Goal: Navigation & Orientation: Find specific page/section

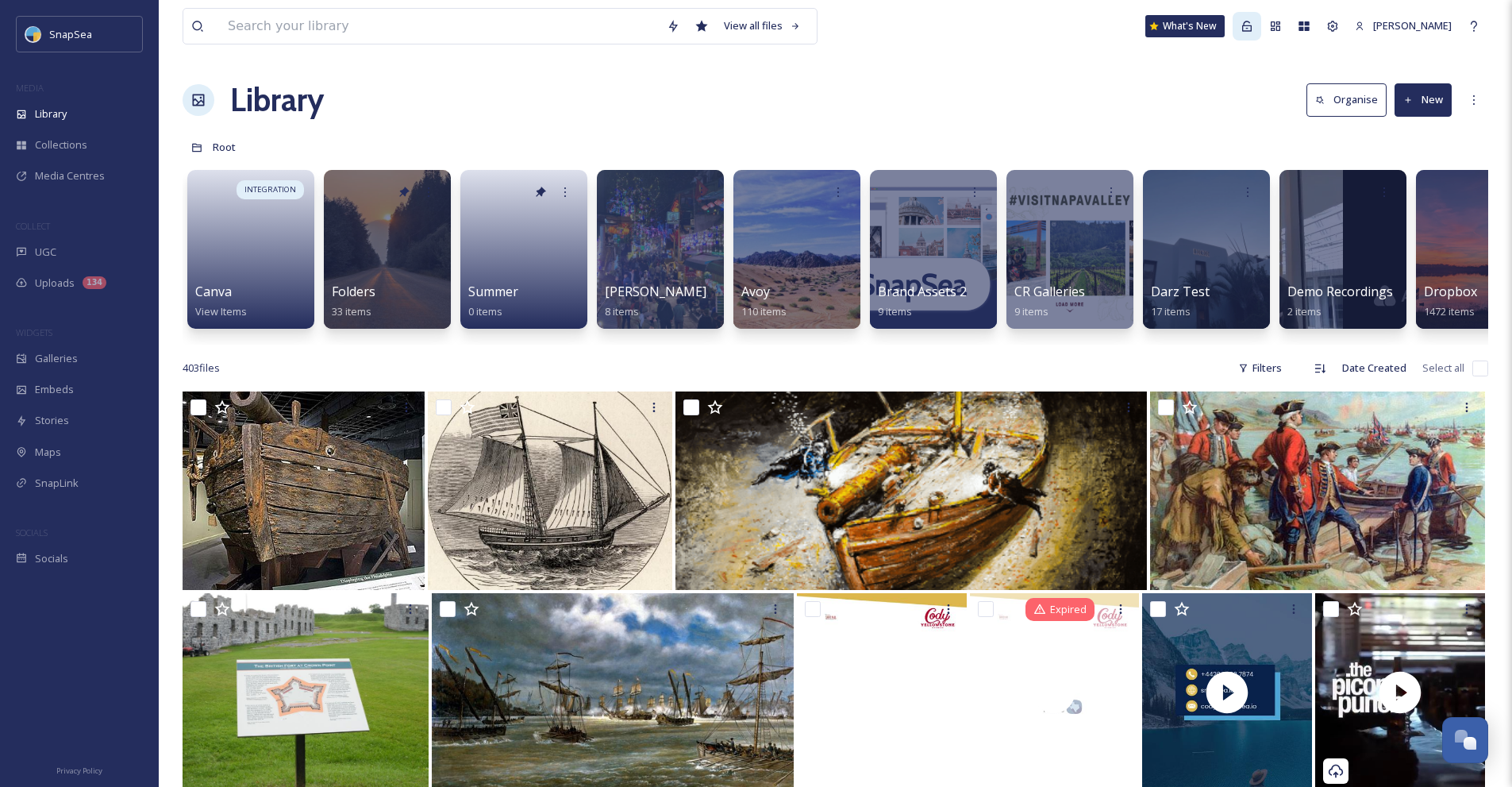
drag, startPoint x: 733, startPoint y: 209, endPoint x: 1255, endPoint y: 32, distance: 551.2
click at [1255, 32] on div at bounding box center [1247, 26] width 29 height 29
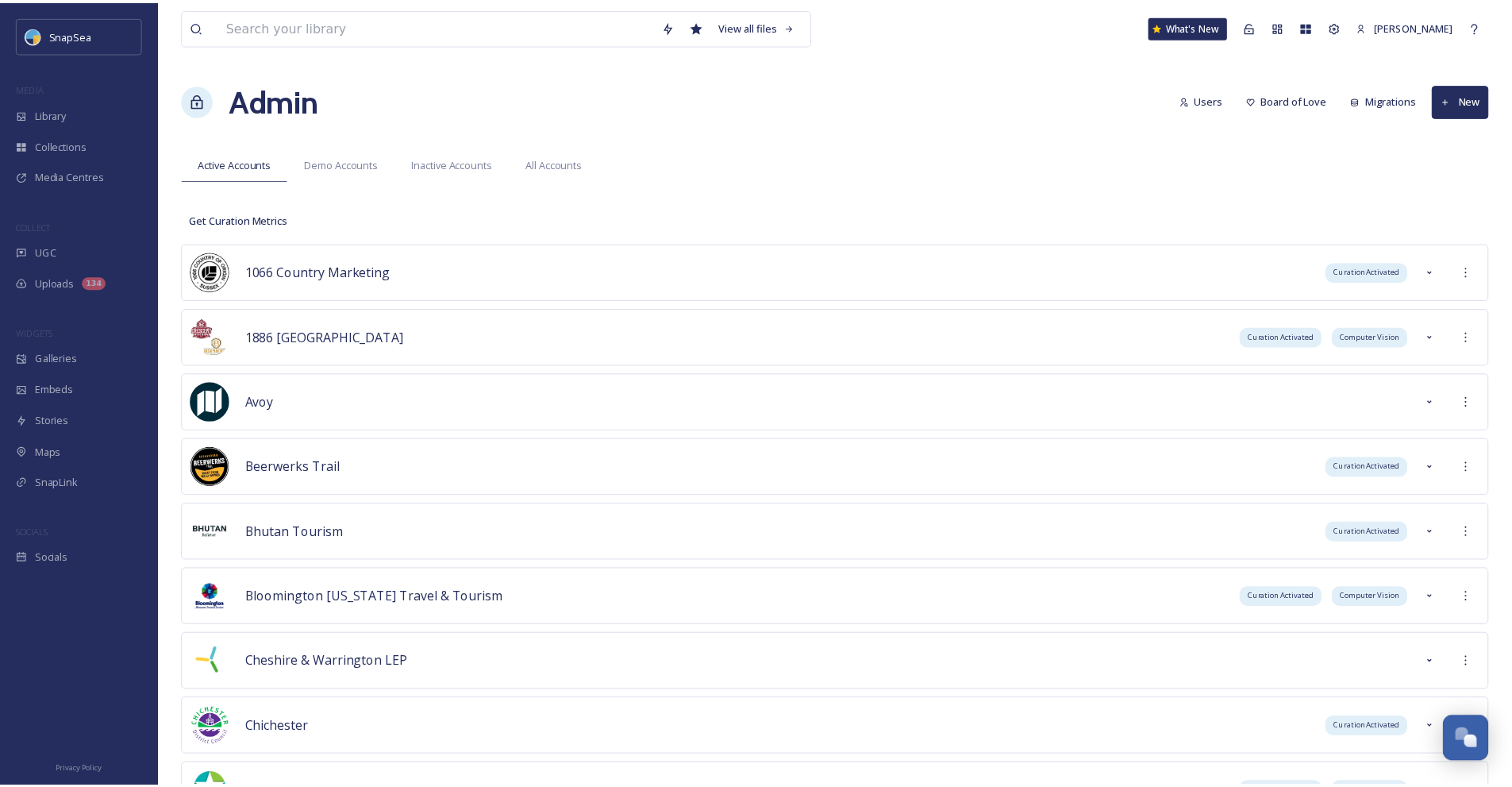
scroll to position [4109, 0]
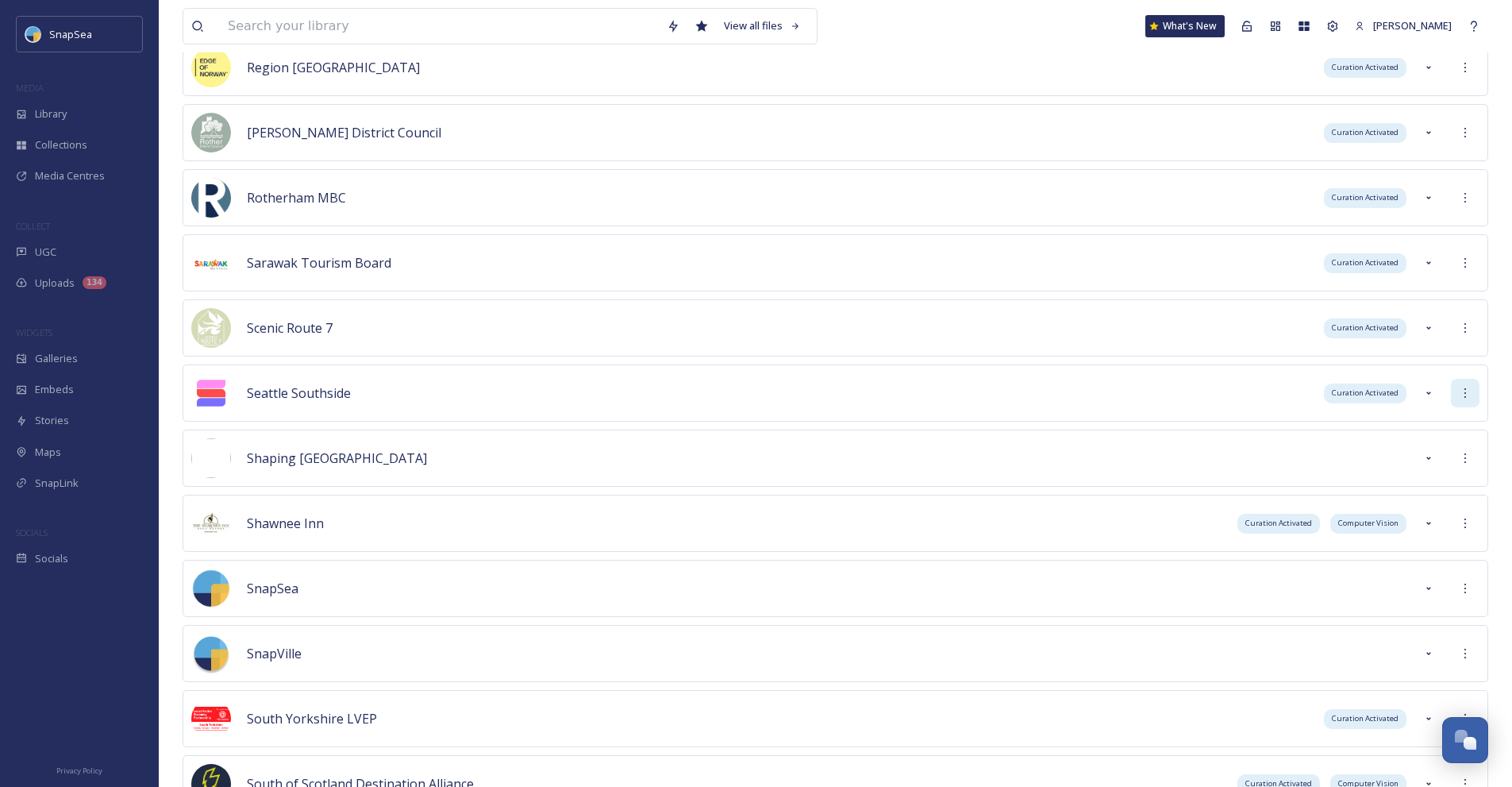
click at [1473, 400] on div at bounding box center [1466, 393] width 29 height 29
click at [1426, 420] on div "Sign into Team" at bounding box center [1408, 428] width 141 height 31
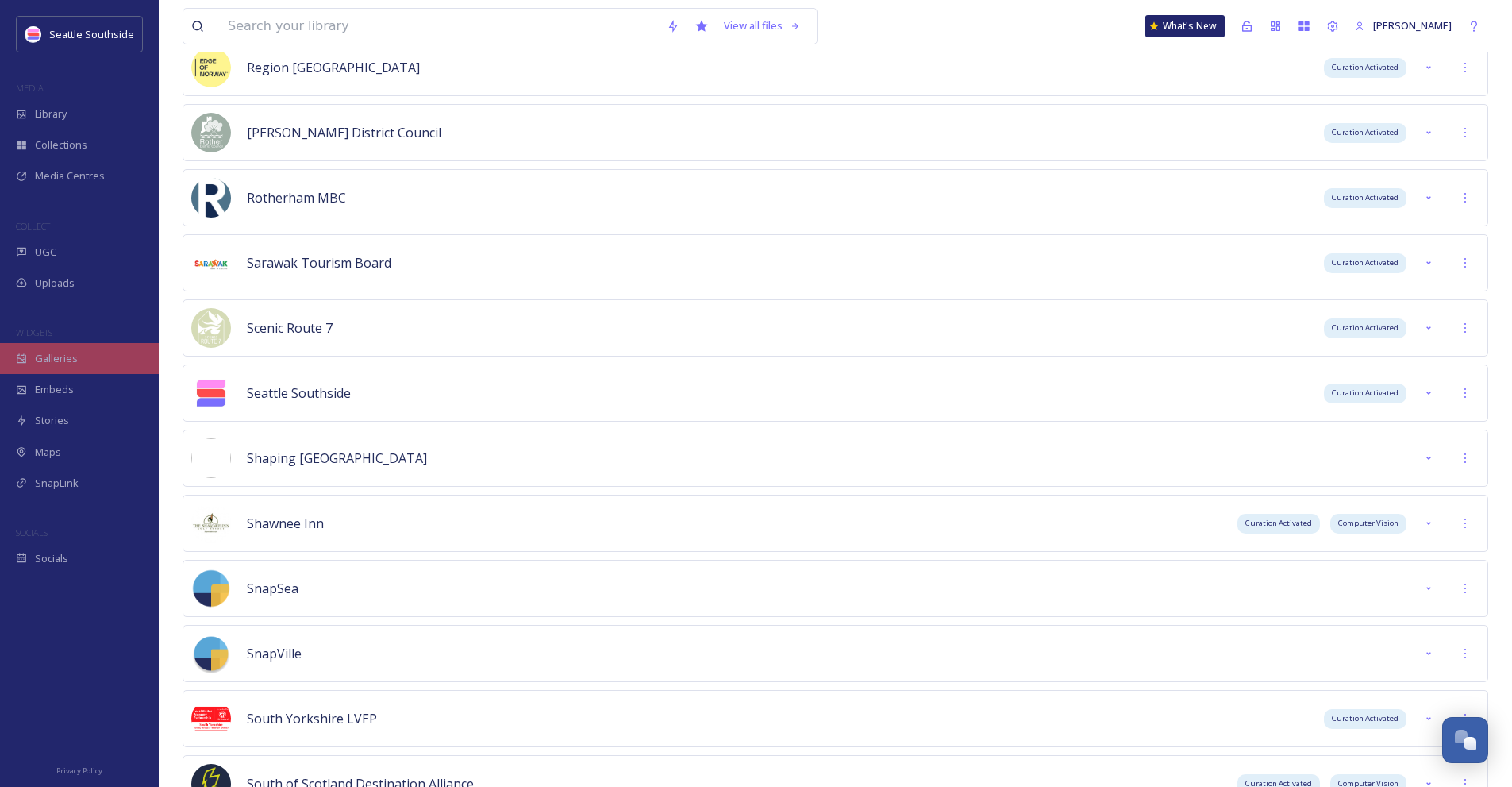
click at [61, 365] on span "Galleries" at bounding box center [56, 358] width 43 height 15
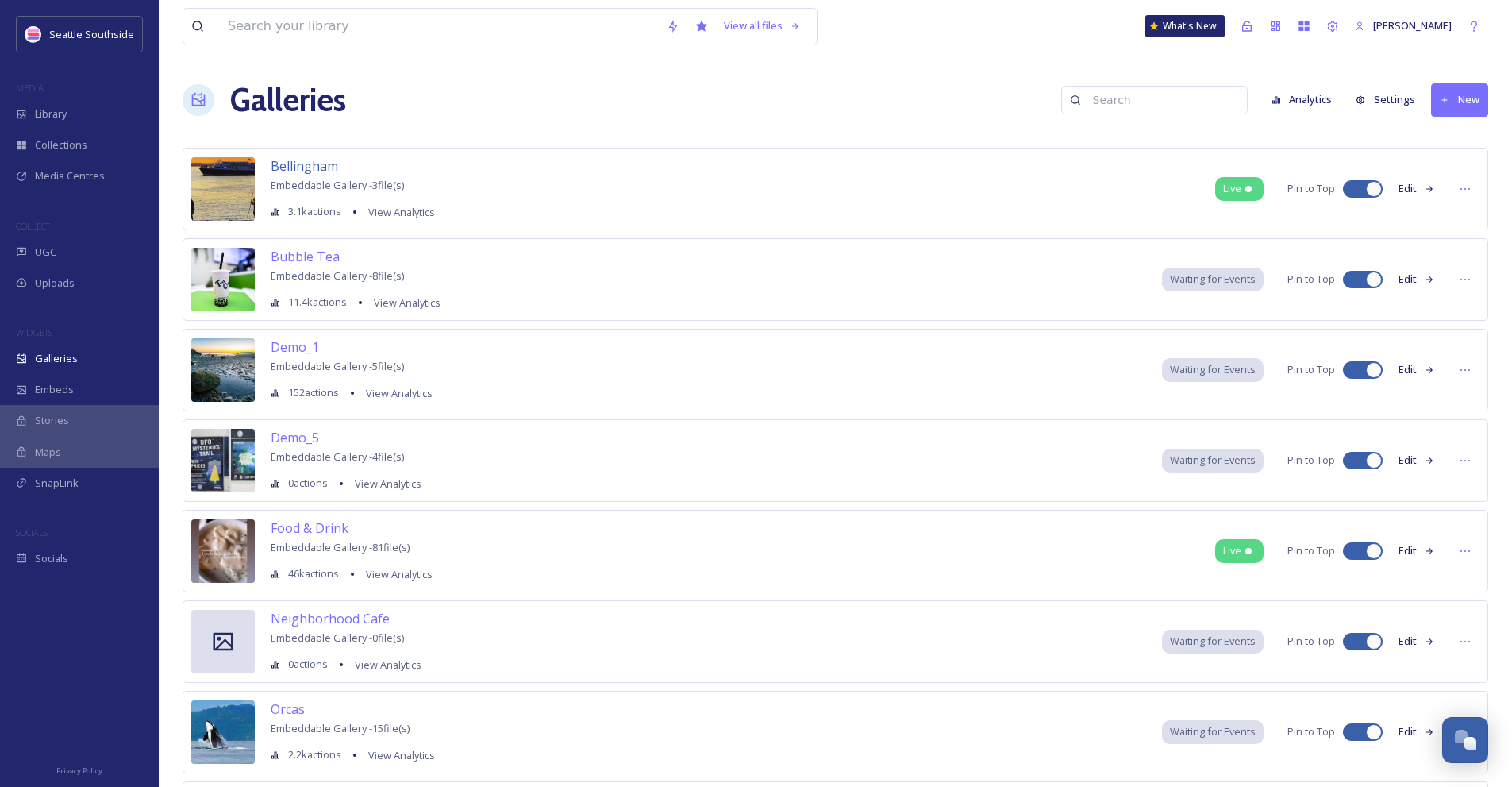
click at [322, 168] on span "Bellingham" at bounding box center [305, 166] width 68 height 17
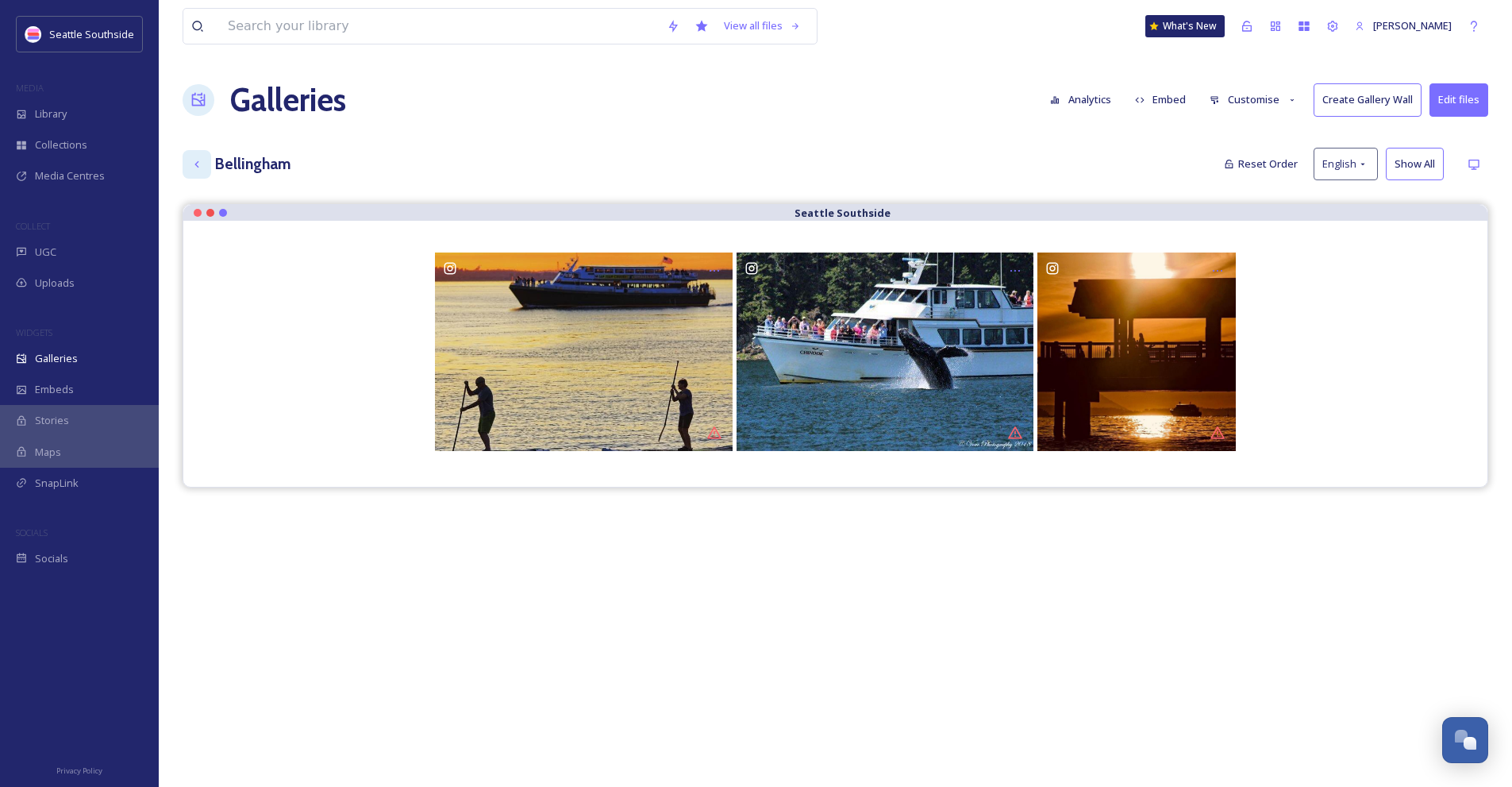
click at [199, 152] on div "View all files What's New [PERSON_NAME] Galleries Analytics Embed Customise Cre…" at bounding box center [835, 507] width 1353 height 1014
click at [198, 153] on div "Up one level" at bounding box center [197, 165] width 29 height 29
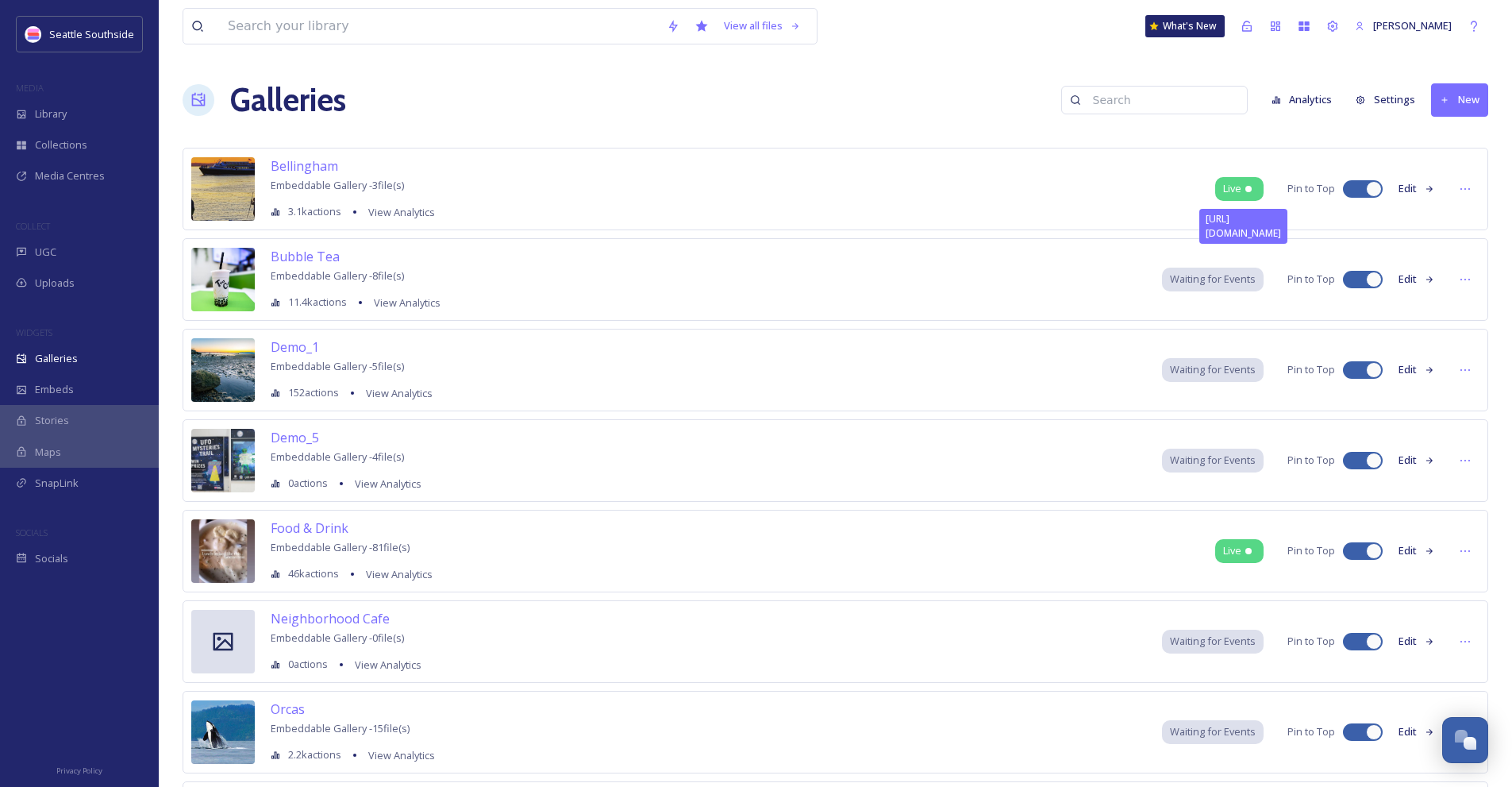
click at [1248, 190] on div at bounding box center [1249, 189] width 7 height 7
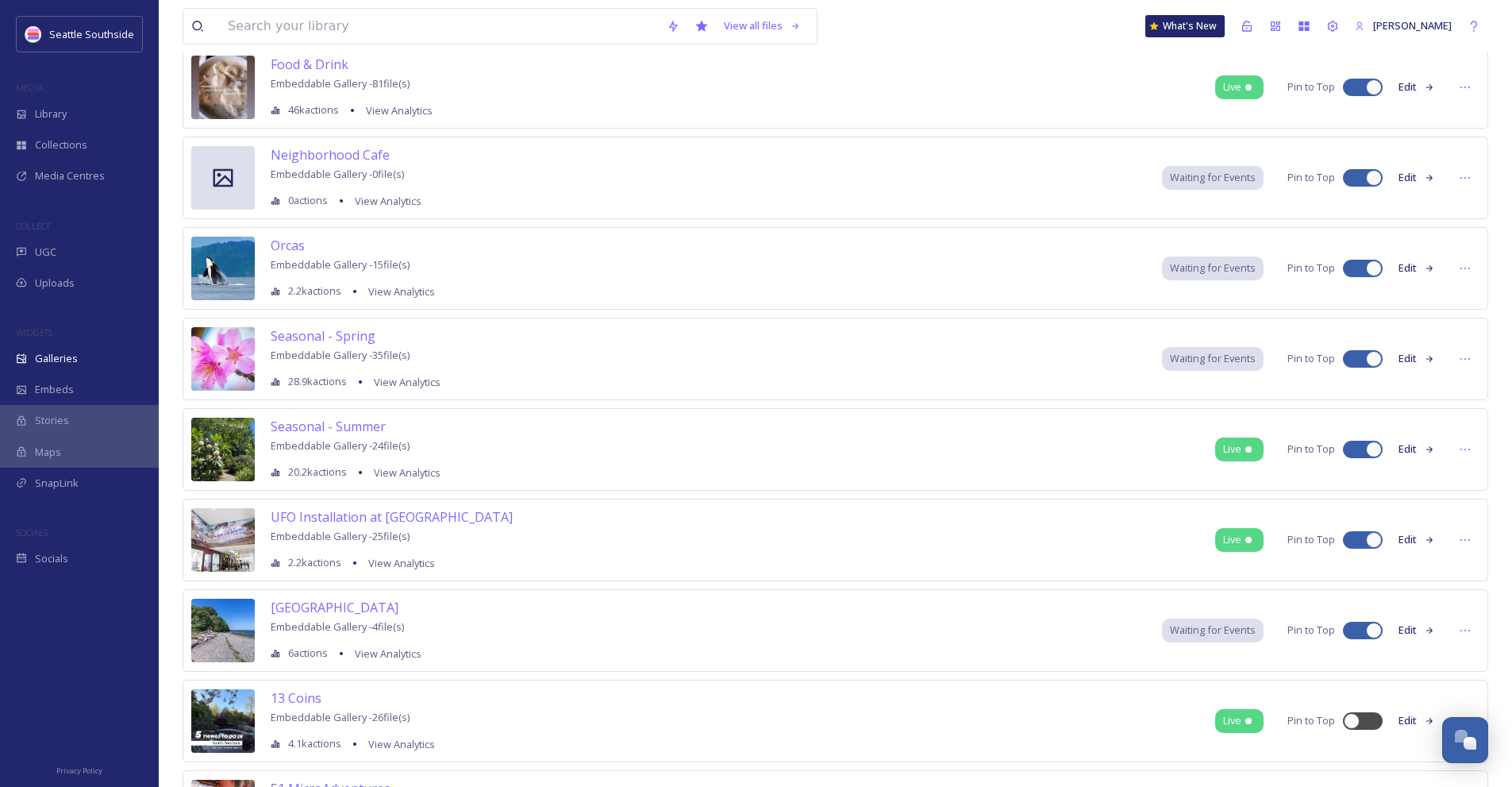
scroll to position [476, 0]
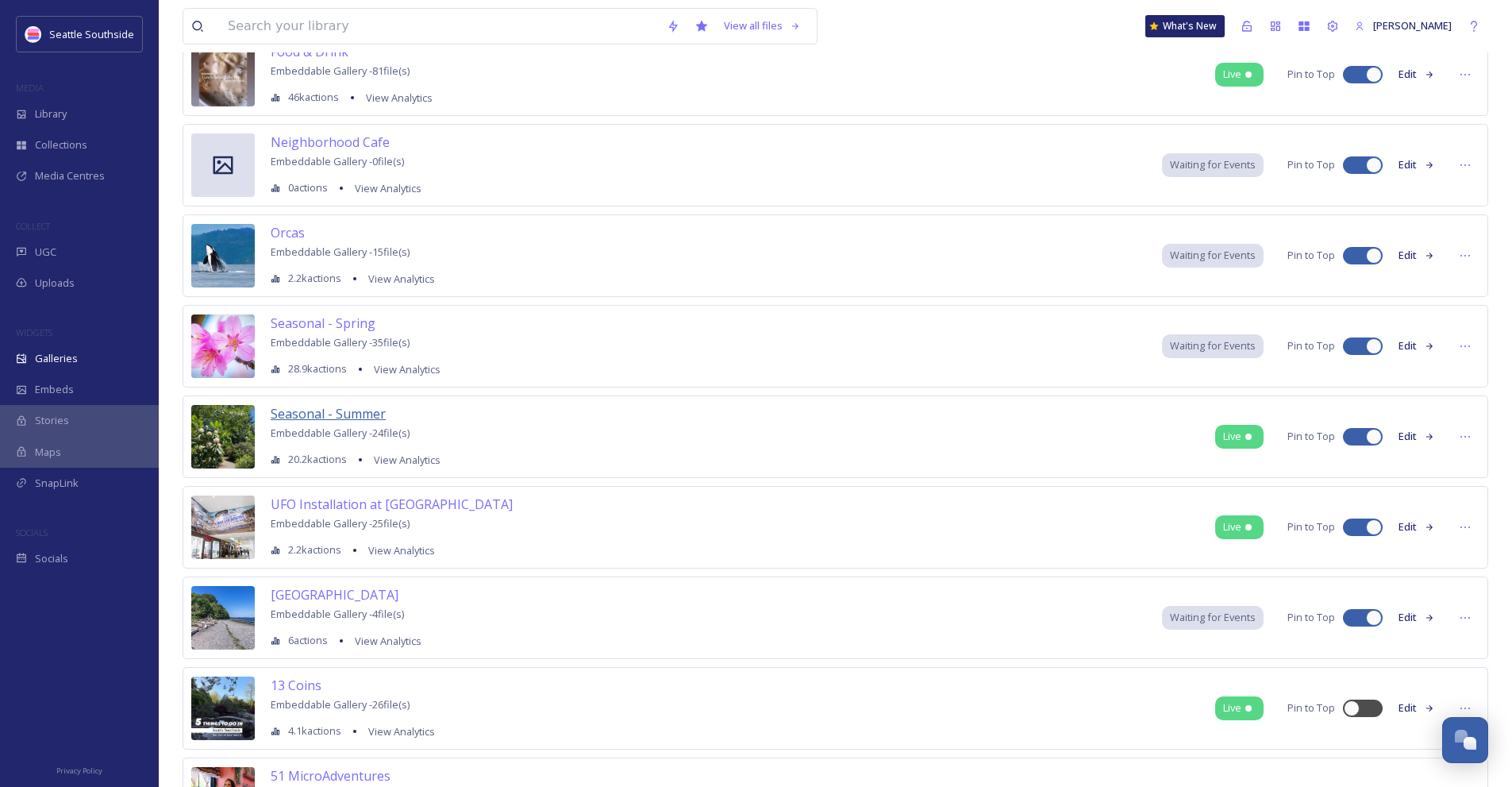
click at [342, 421] on span "Seasonal - Summer" at bounding box center [328, 413] width 115 height 17
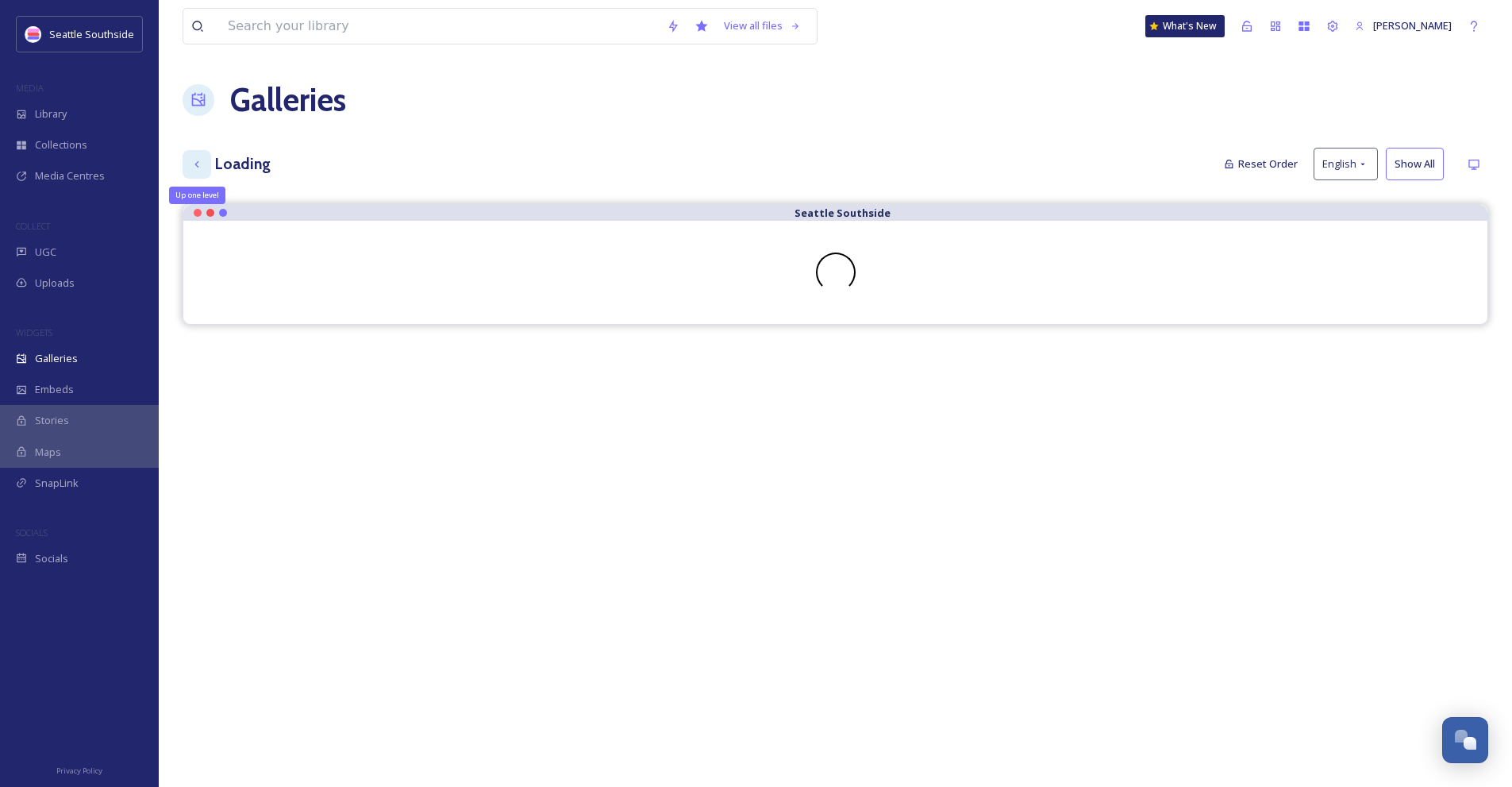
click at [192, 170] on div "Up one level" at bounding box center [197, 165] width 29 height 29
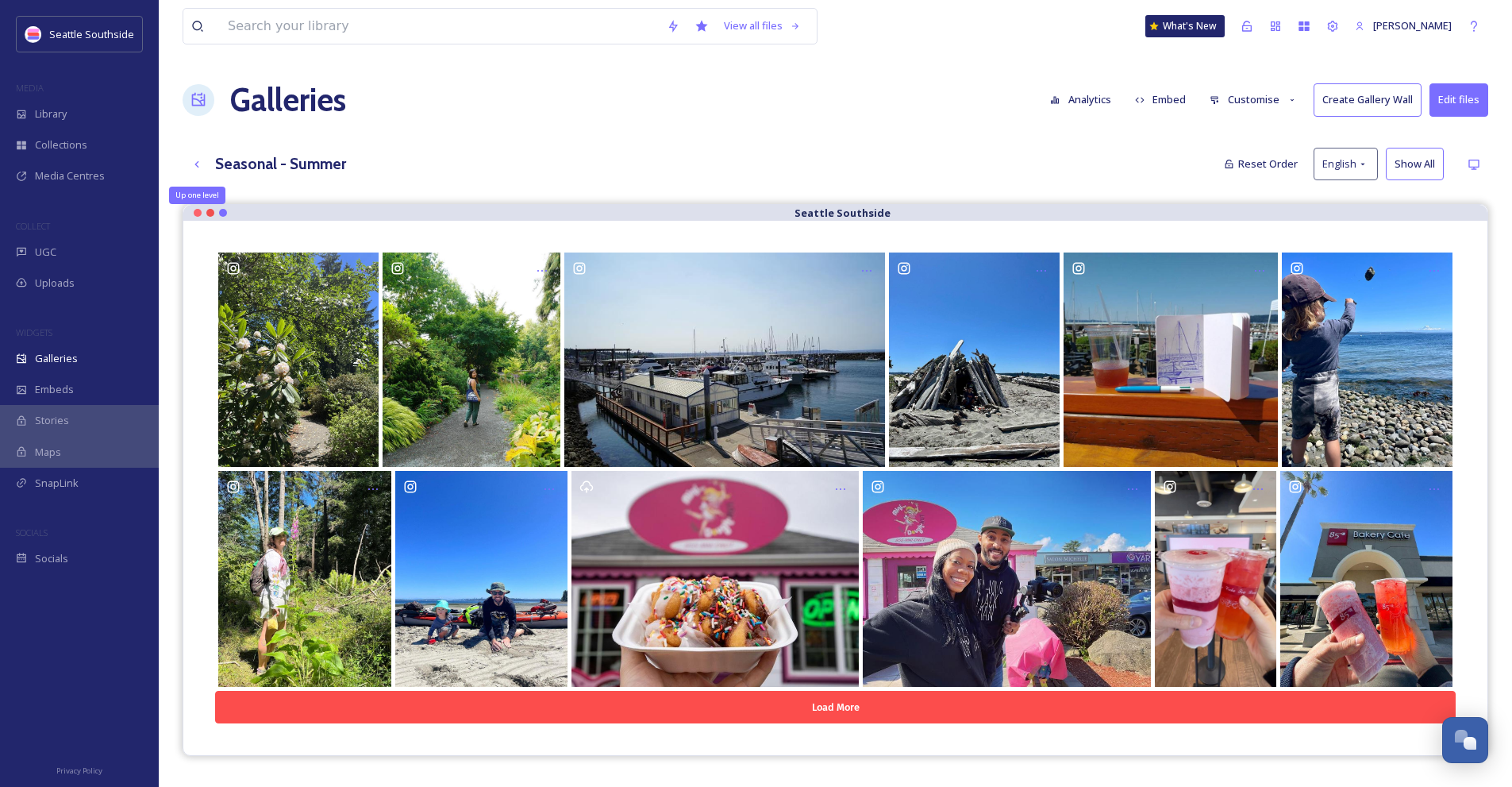
click at [178, 160] on div "View all files What's New [PERSON_NAME] Galleries Analytics Embed Customise Cre…" at bounding box center [835, 507] width 1353 height 1014
click at [195, 162] on icon at bounding box center [197, 164] width 13 height 13
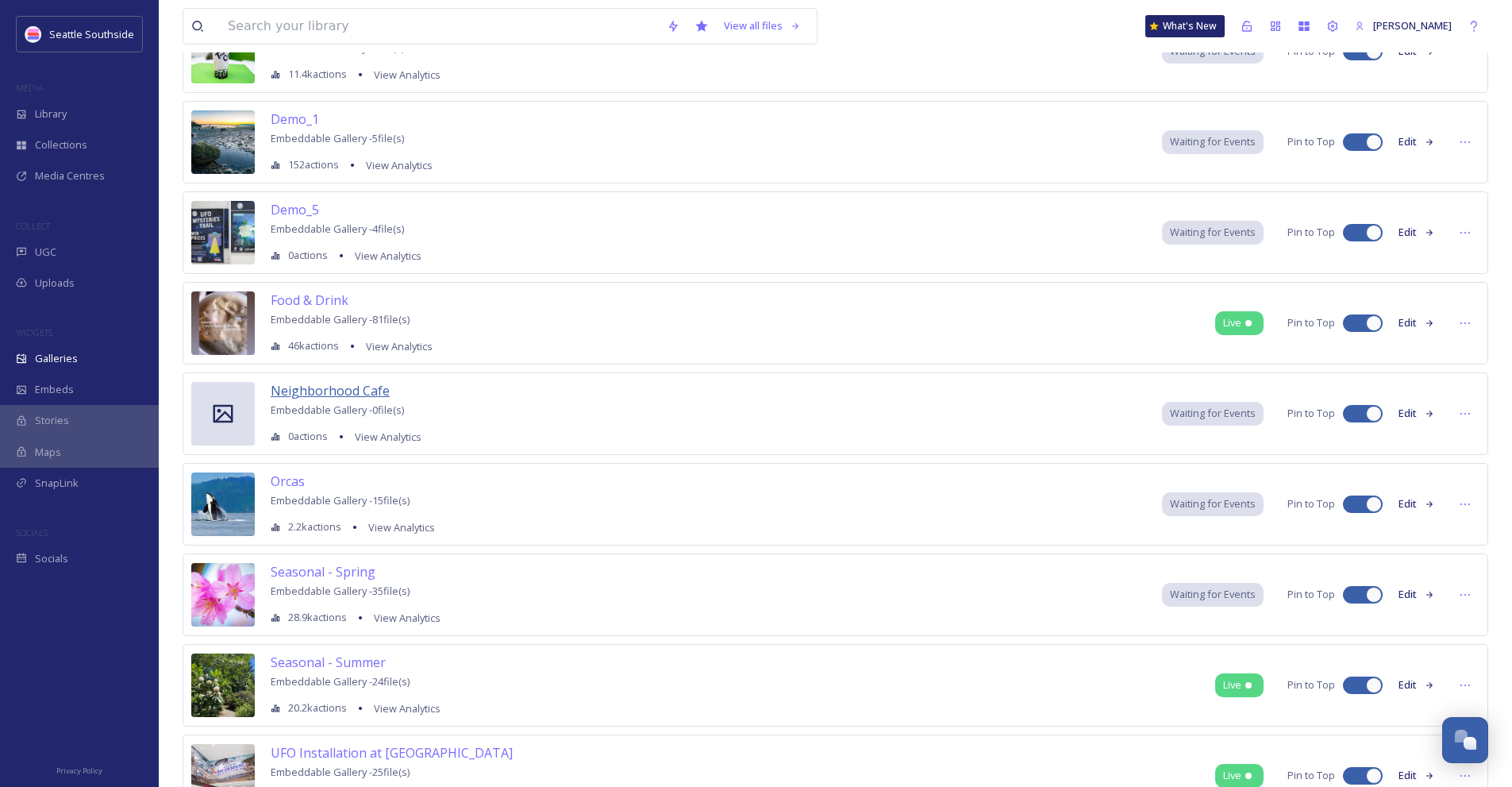
scroll to position [397, 0]
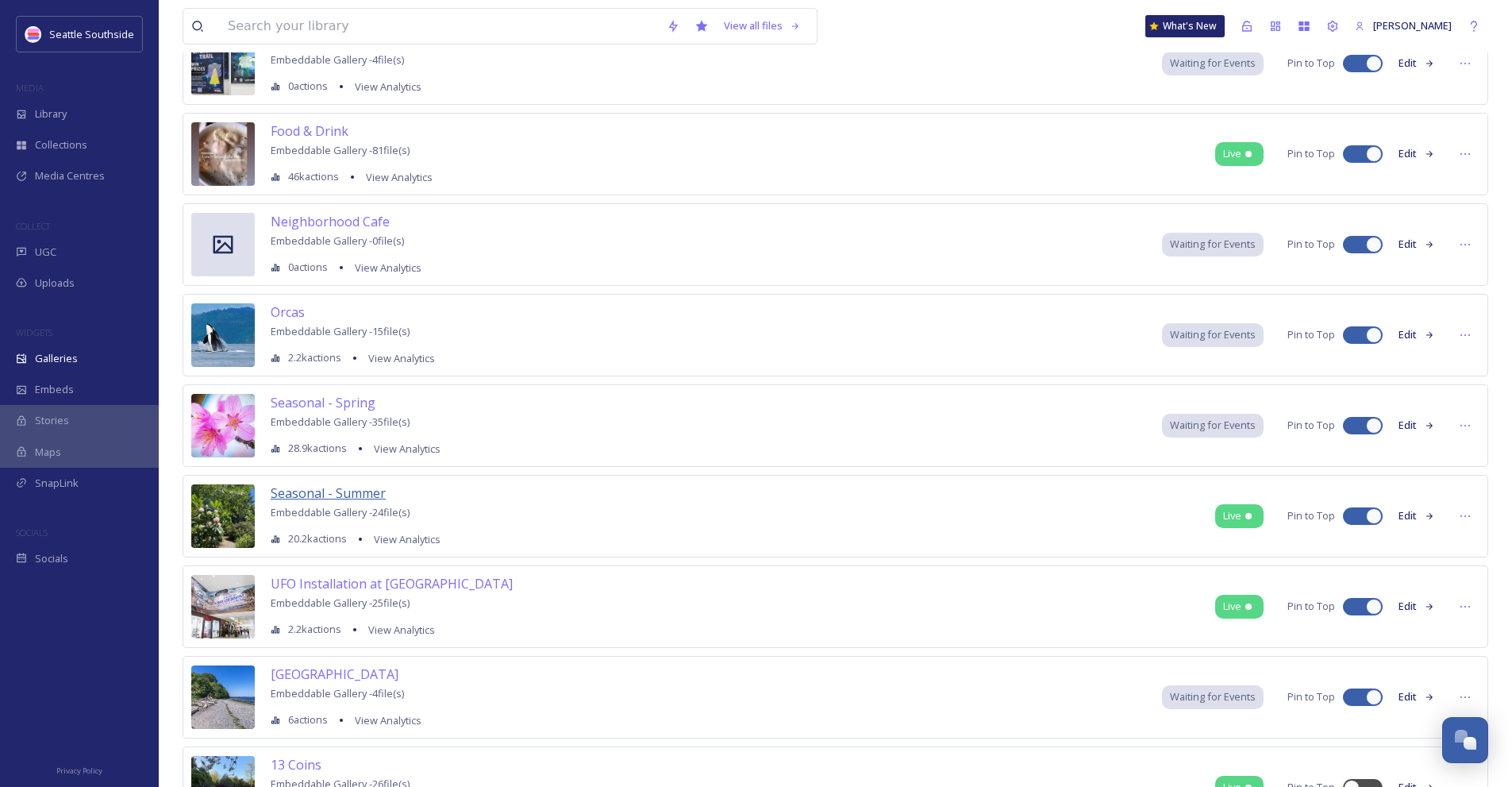
click at [334, 488] on span "Seasonal - Summer" at bounding box center [328, 493] width 115 height 17
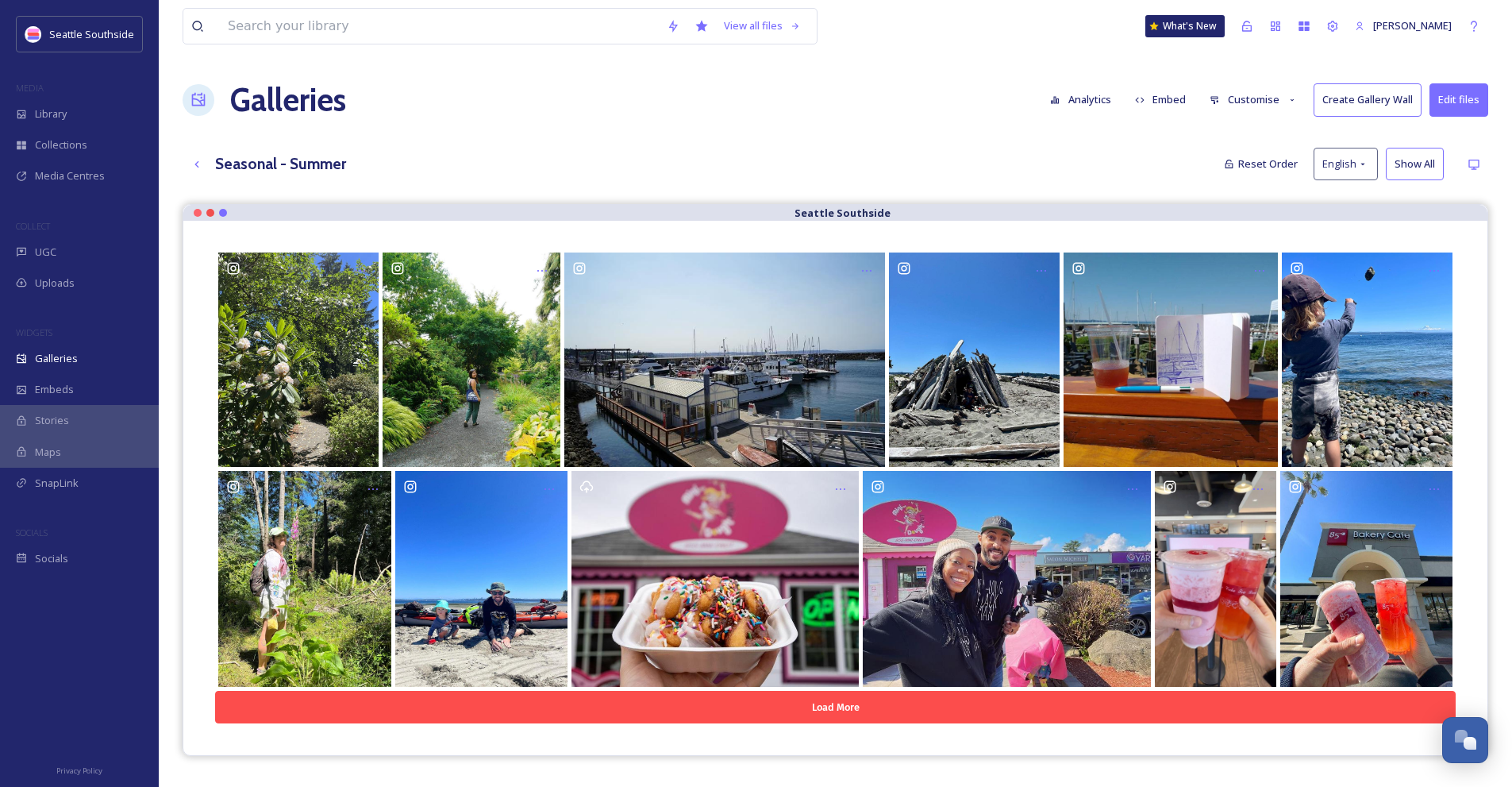
click at [1262, 100] on button "Customise" at bounding box center [1253, 100] width 104 height 31
click at [1281, 255] on div "Template" at bounding box center [1257, 260] width 110 height 31
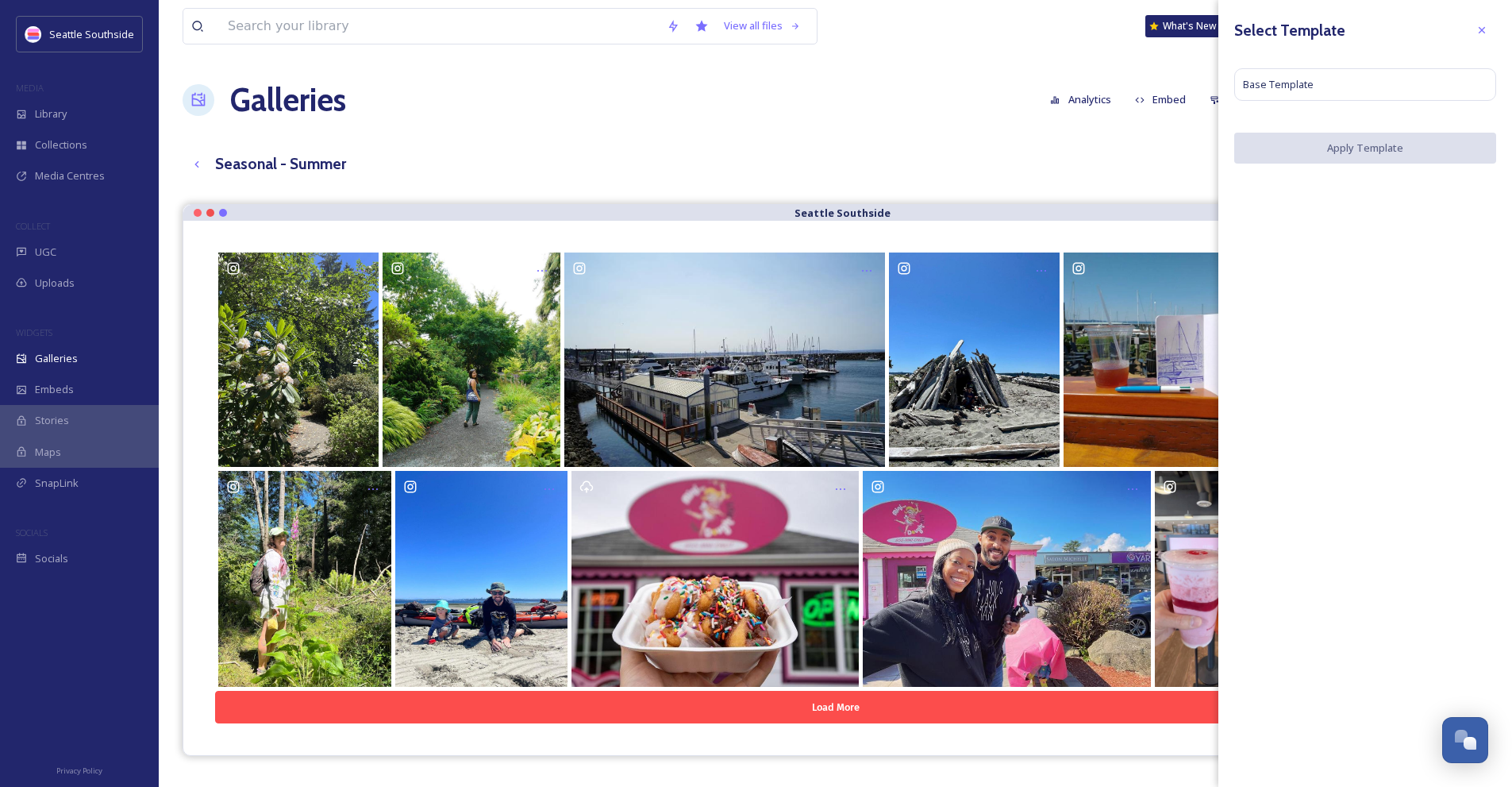
click at [1122, 166] on div "Seasonal - Summer Reset Order English Show All" at bounding box center [835, 165] width 1306 height 33
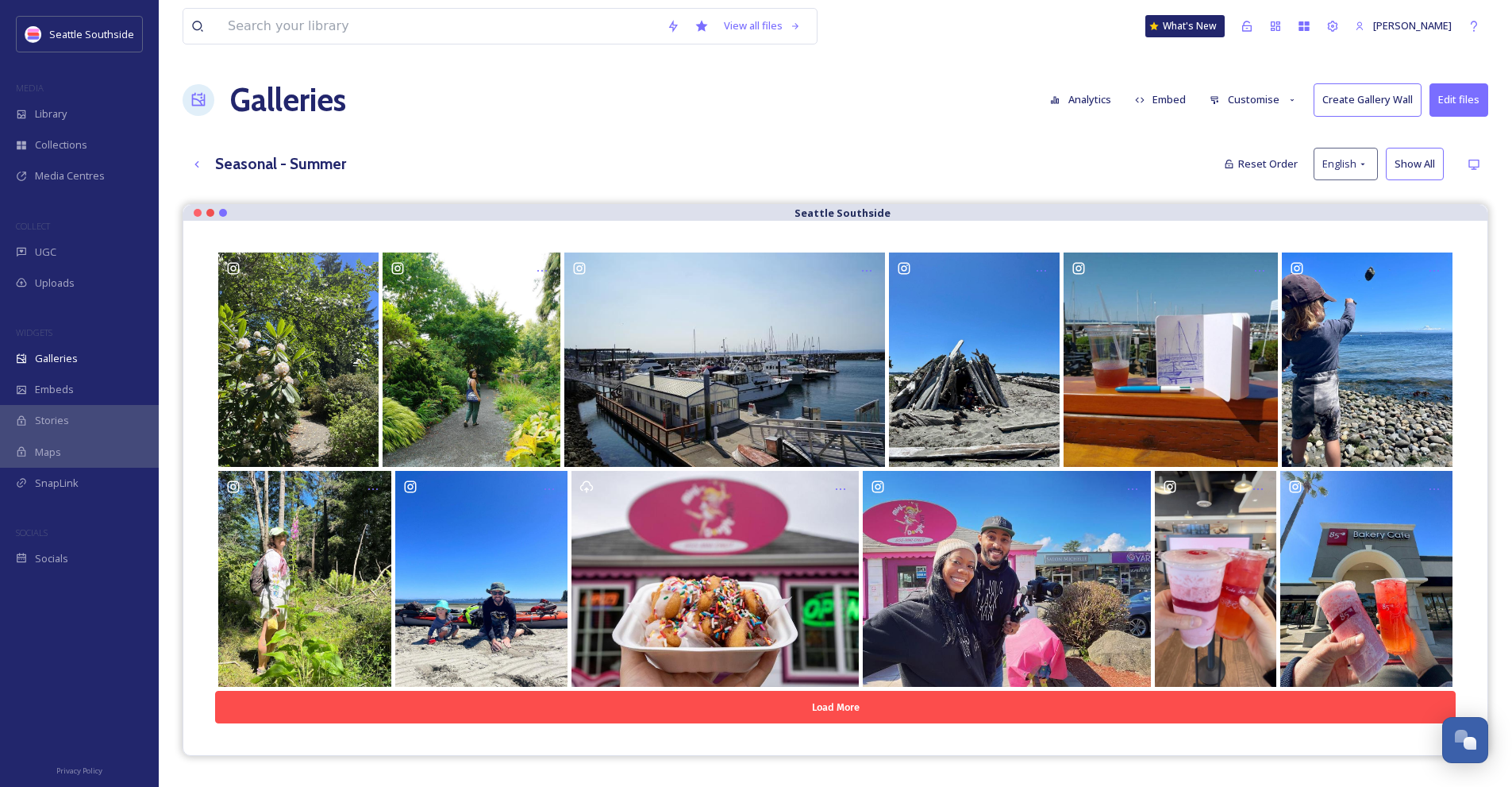
click at [1233, 104] on button "Customise" at bounding box center [1253, 100] width 104 height 31
click at [1250, 202] on div "Buttons" at bounding box center [1257, 198] width 110 height 31
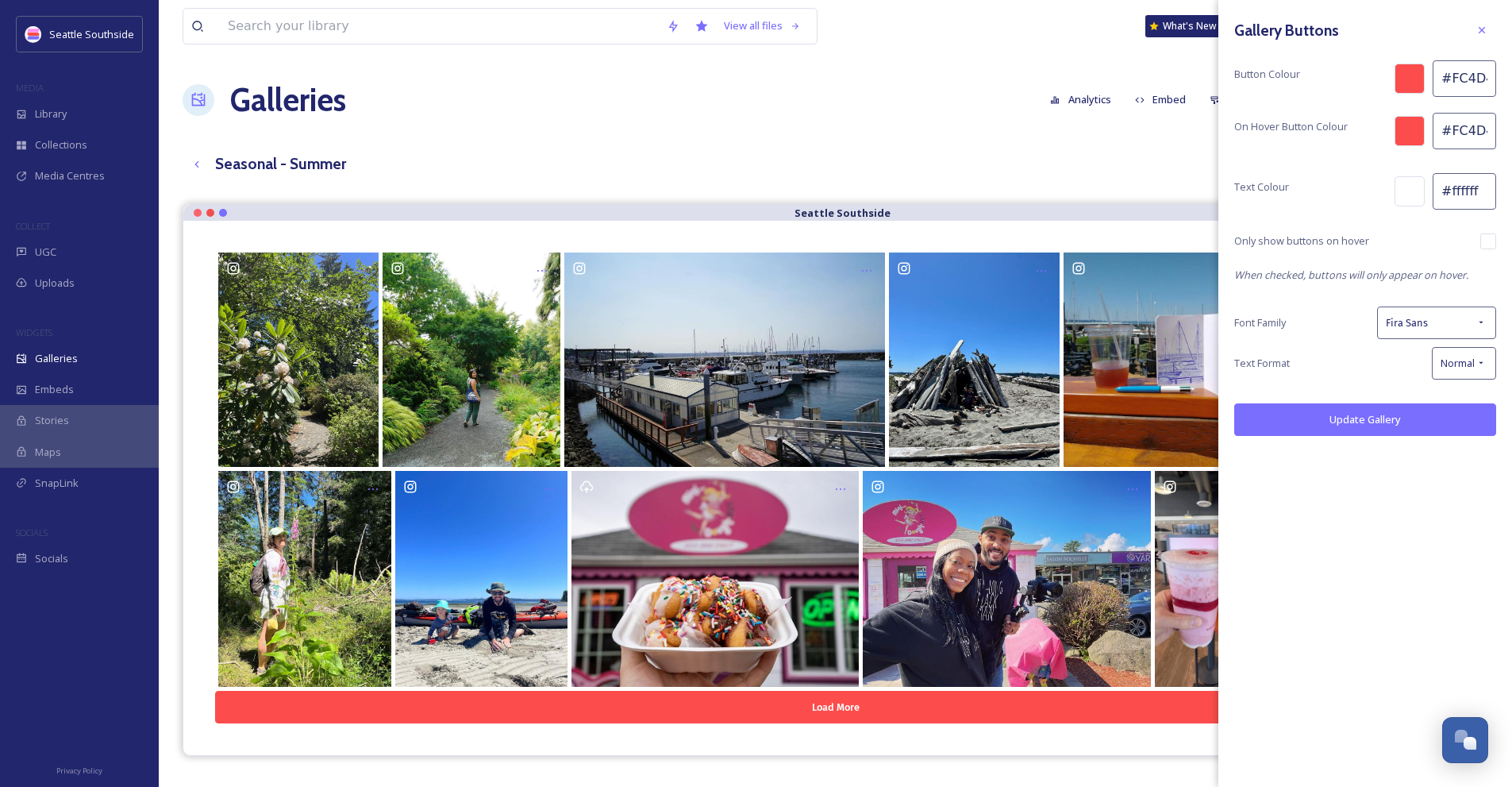
drag, startPoint x: 1040, startPoint y: 165, endPoint x: 1108, endPoint y: 167, distance: 68.0
click at [1040, 164] on div "Seasonal - Summer Reset Order English Show All" at bounding box center [835, 165] width 1306 height 33
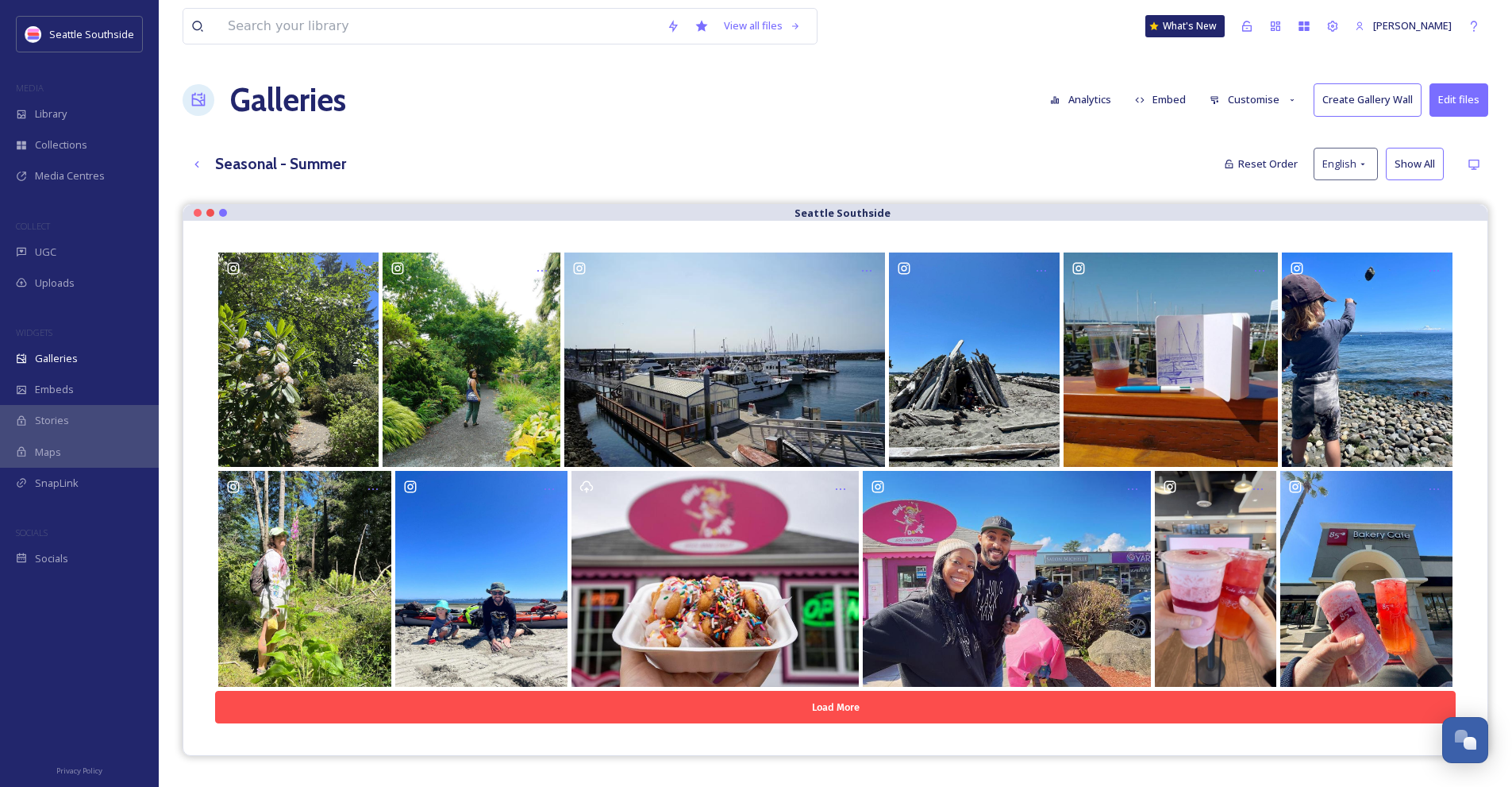
click at [1244, 106] on button "Customise" at bounding box center [1253, 100] width 104 height 31
click at [1263, 137] on div "Layout" at bounding box center [1257, 136] width 110 height 31
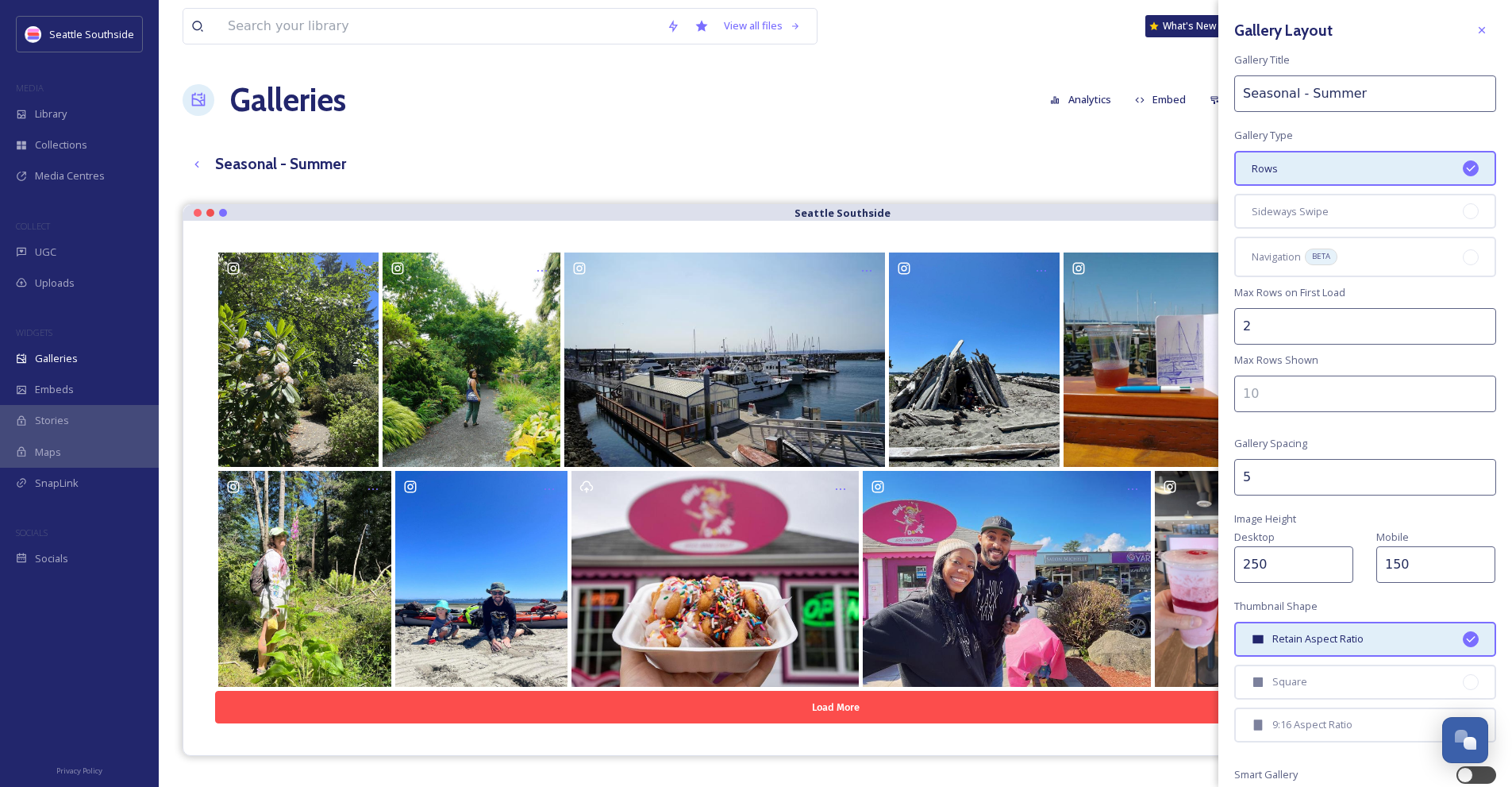
drag, startPoint x: 1070, startPoint y: 179, endPoint x: 1203, endPoint y: 131, distance: 141.4
click at [1070, 178] on div "Seasonal - Summer Reset Order English Show All" at bounding box center [835, 165] width 1306 height 33
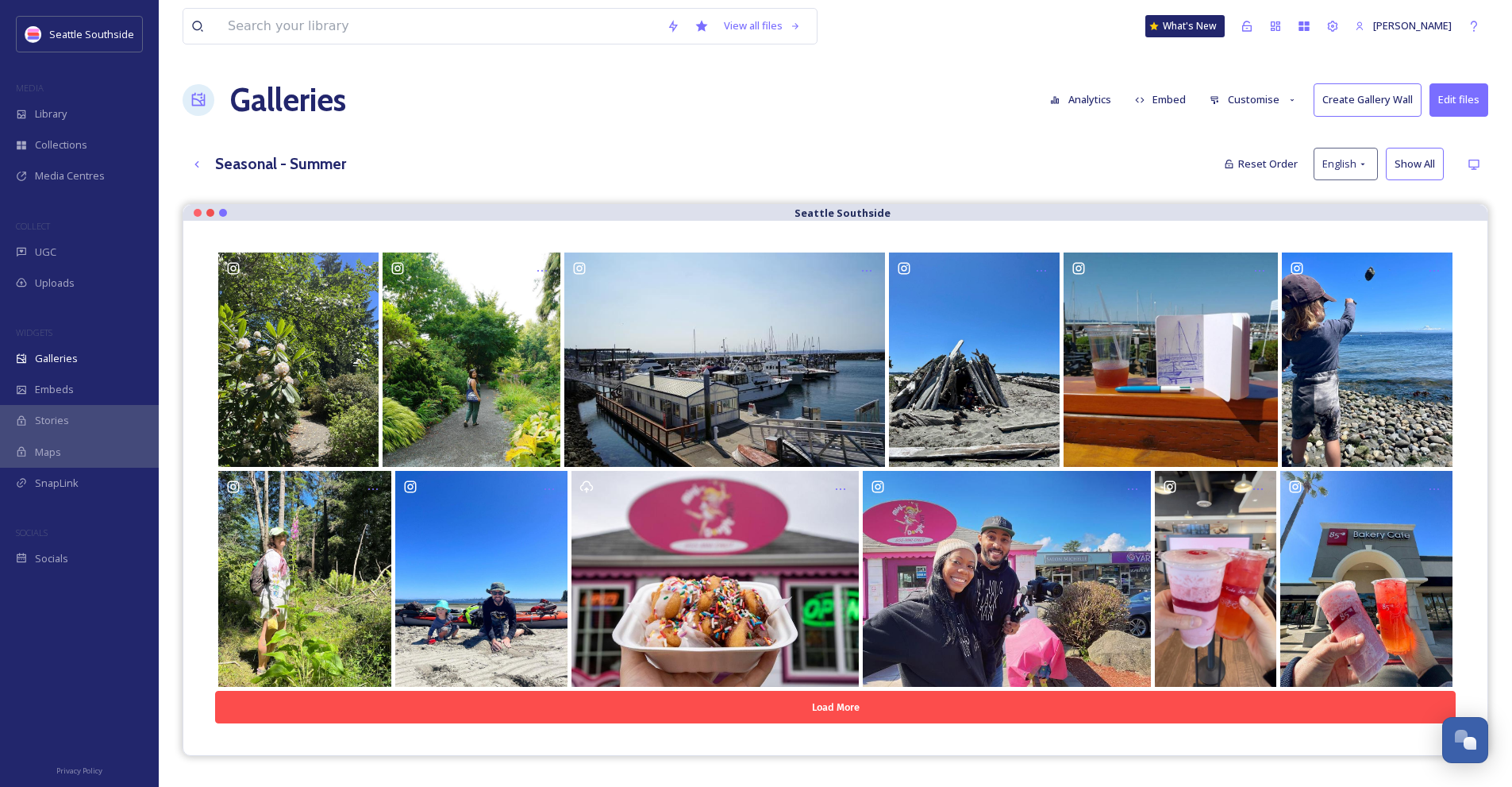
click at [1236, 101] on button "Customise" at bounding box center [1253, 100] width 104 height 31
click at [1250, 162] on span "Thumbnails" at bounding box center [1237, 167] width 55 height 15
drag, startPoint x: 1174, startPoint y: 158, endPoint x: 1265, endPoint y: 103, distance: 106.3
click at [1174, 157] on div "Seasonal - Summer Reset Order English Show All" at bounding box center [835, 165] width 1306 height 33
click at [1270, 99] on button "Customise" at bounding box center [1253, 100] width 104 height 31
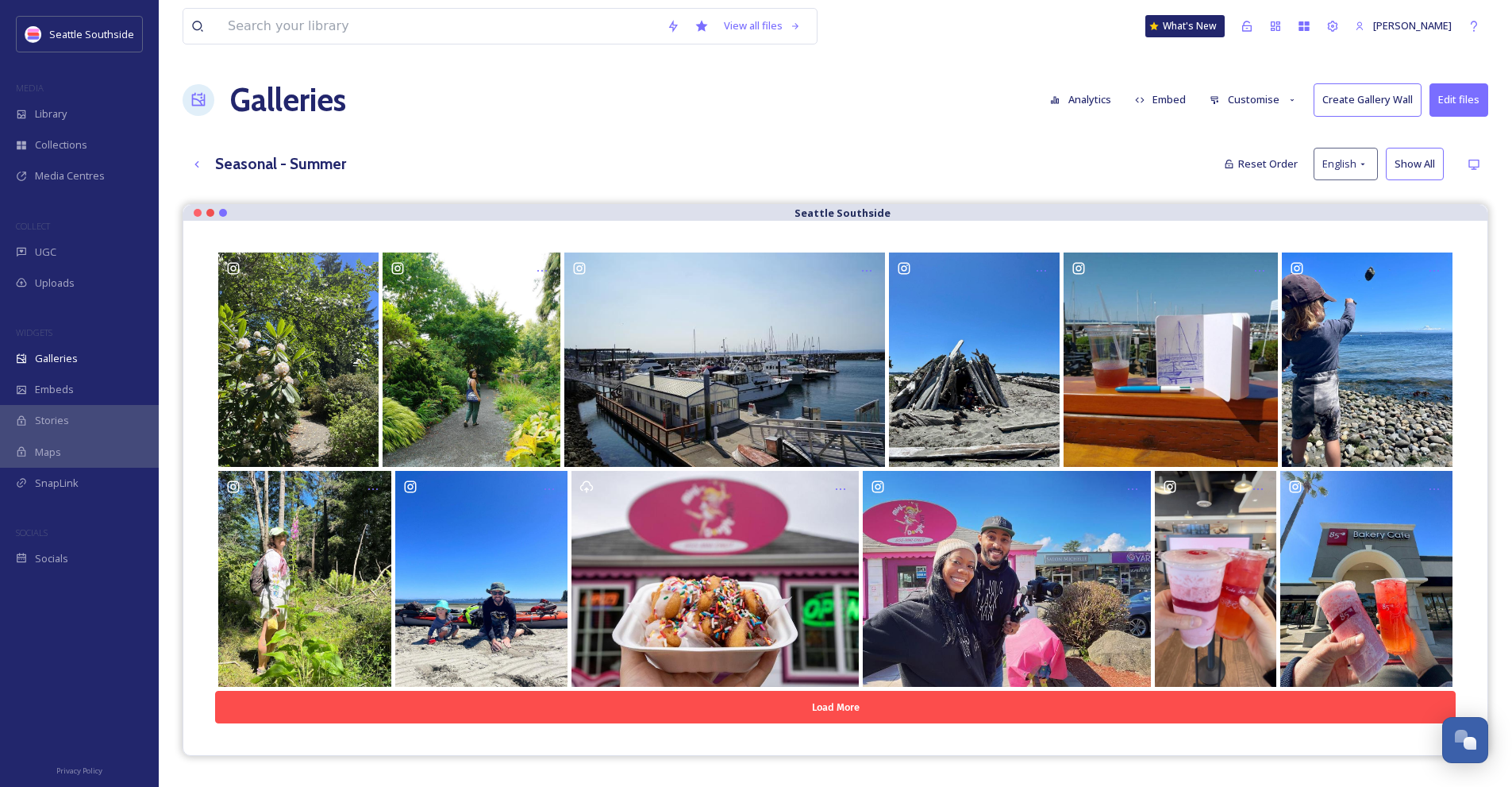
click at [1089, 153] on div "Seasonal - Summer Reset Order English Show All" at bounding box center [835, 165] width 1306 height 33
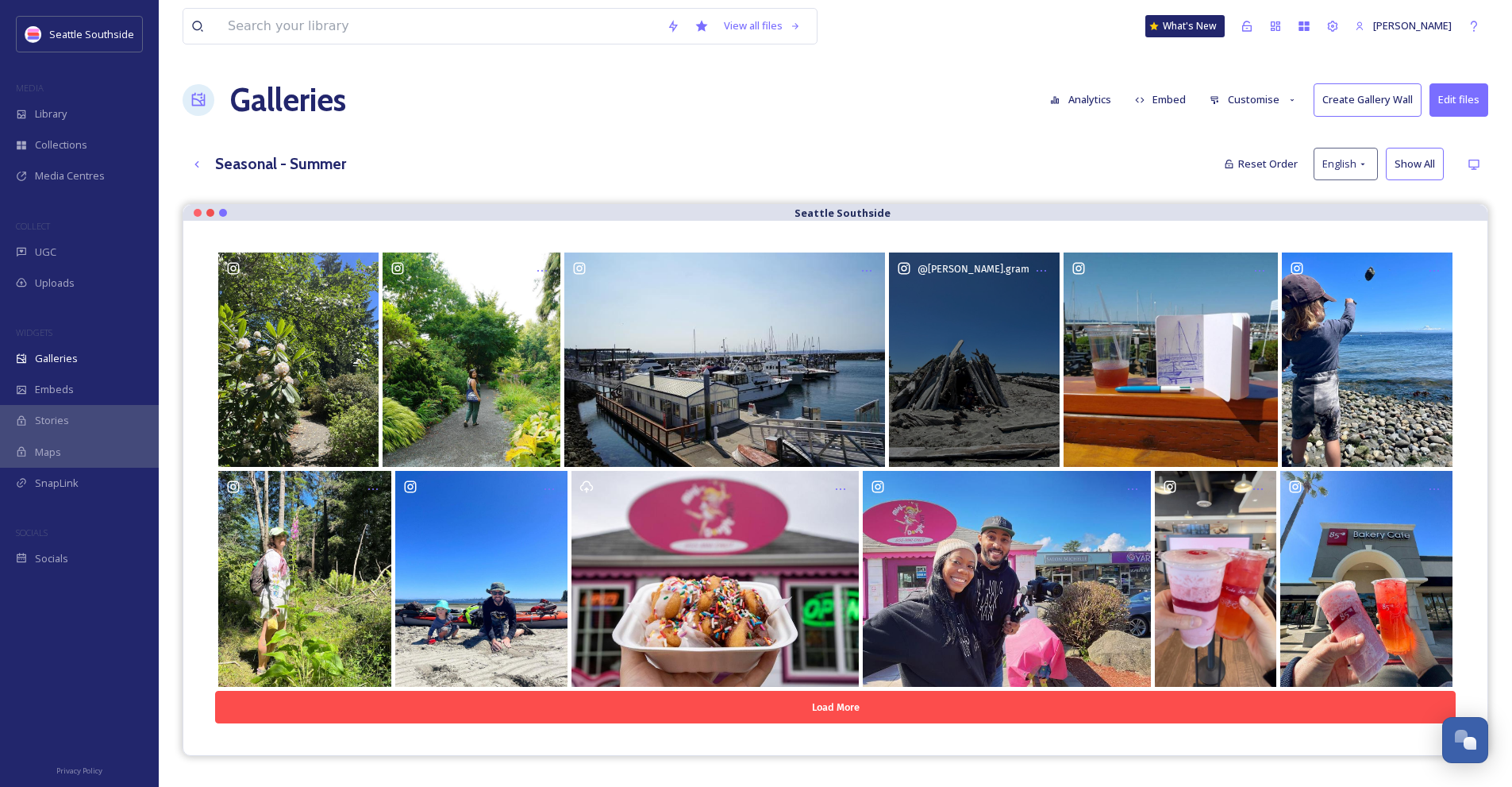
click at [991, 367] on div "@ [PERSON_NAME].gram" at bounding box center [974, 359] width 171 height 214
click at [1043, 273] on icon at bounding box center [1041, 270] width 13 height 13
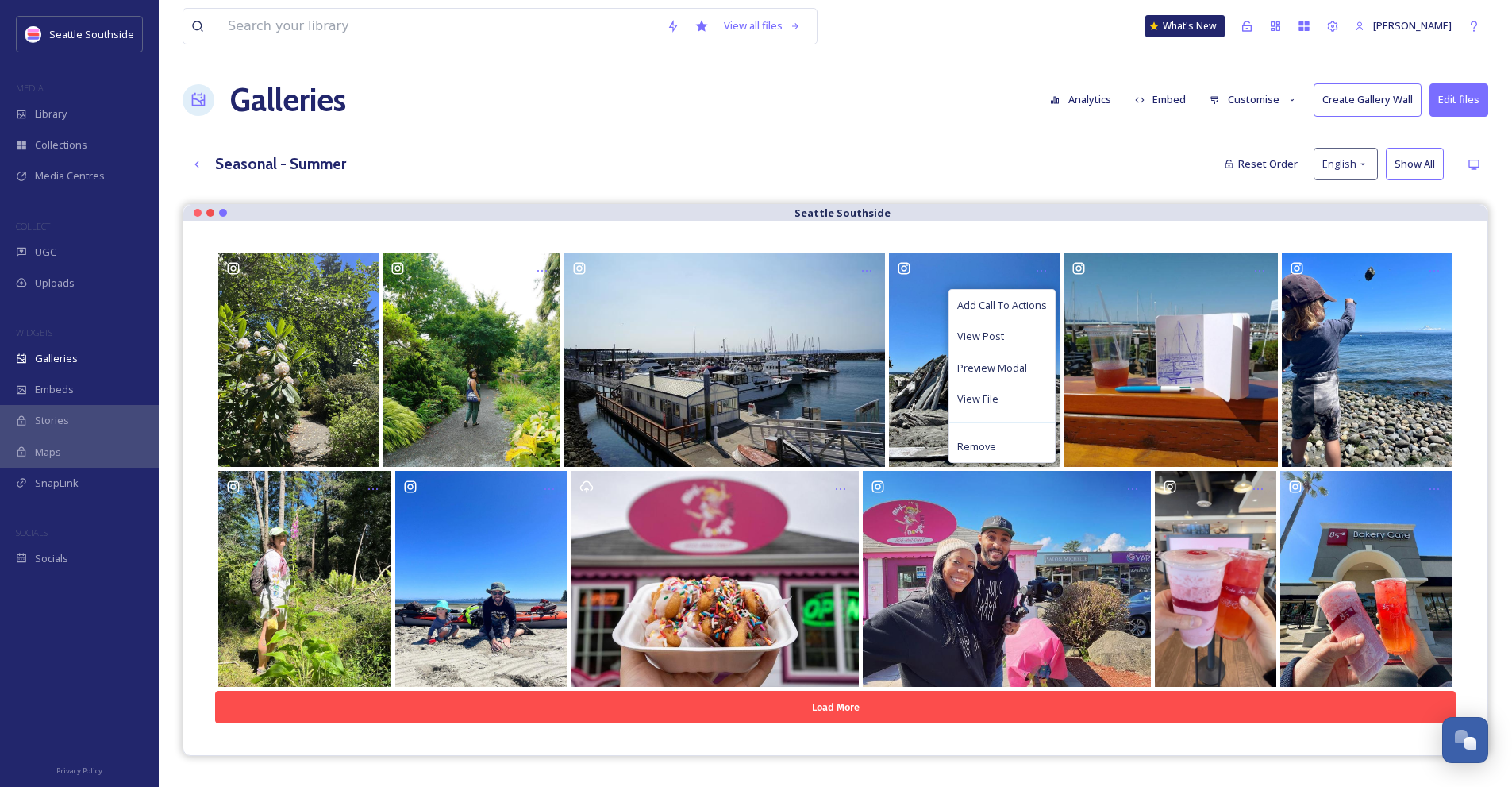
click at [983, 150] on div "Seasonal - Summer Reset Order English Show All" at bounding box center [835, 165] width 1306 height 33
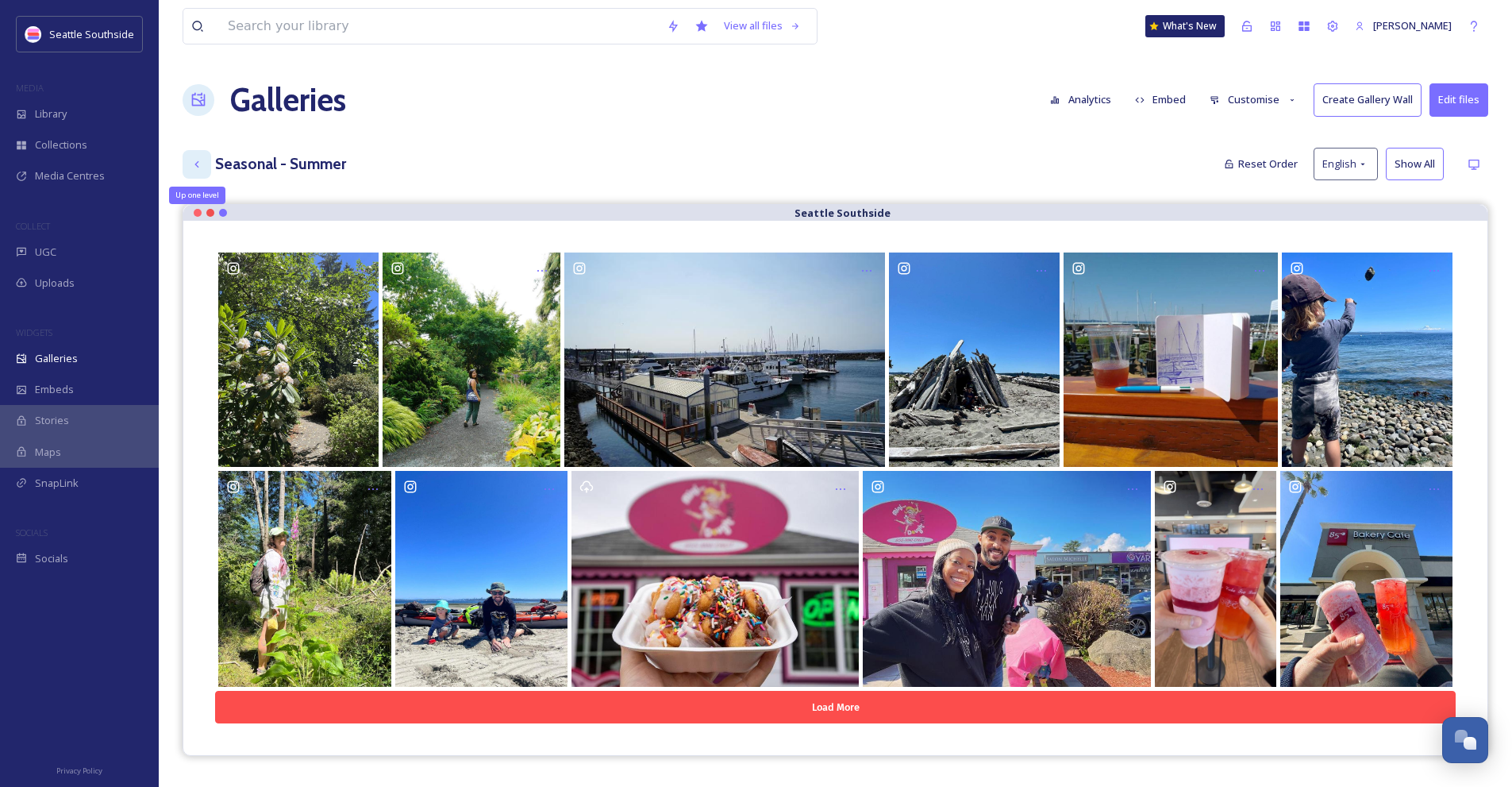
click at [188, 158] on div "Up one level" at bounding box center [197, 165] width 29 height 29
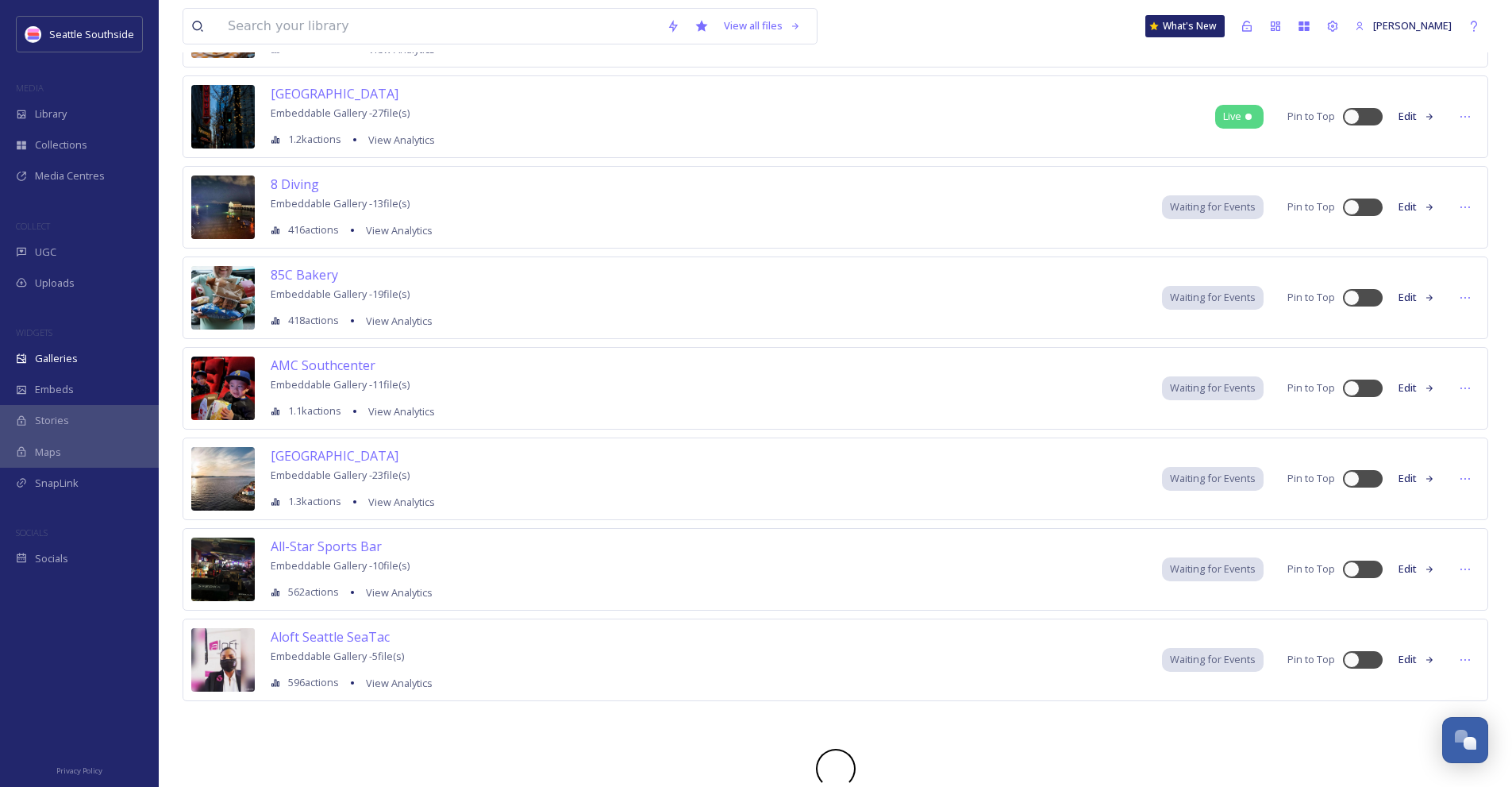
scroll to position [1250, 0]
